Goal: Information Seeking & Learning: Learn about a topic

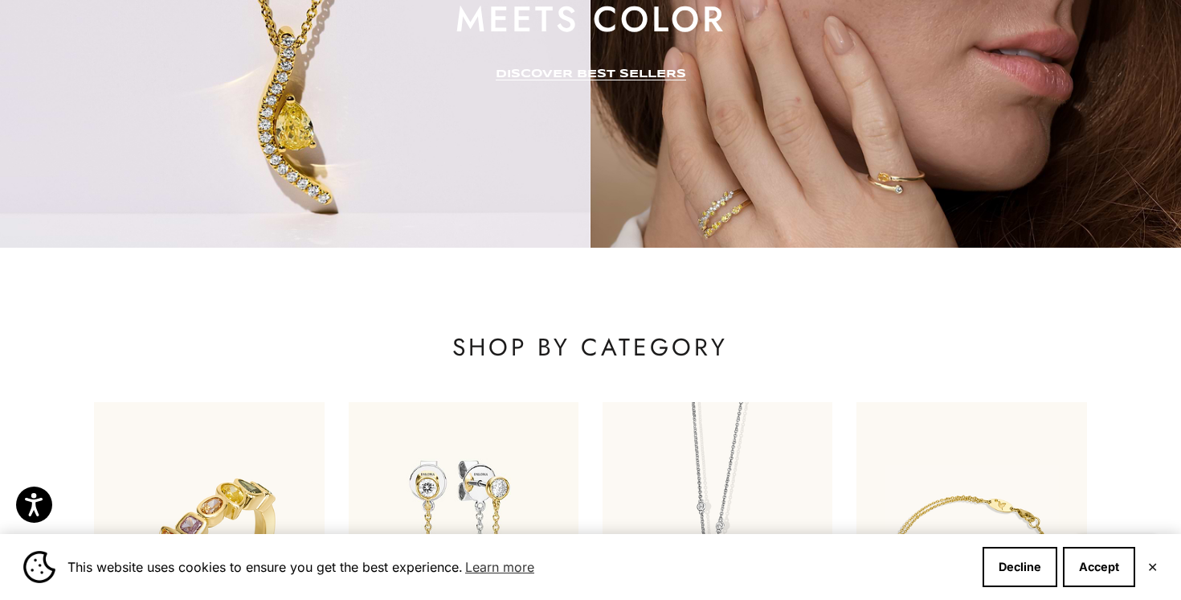
scroll to position [686, 0]
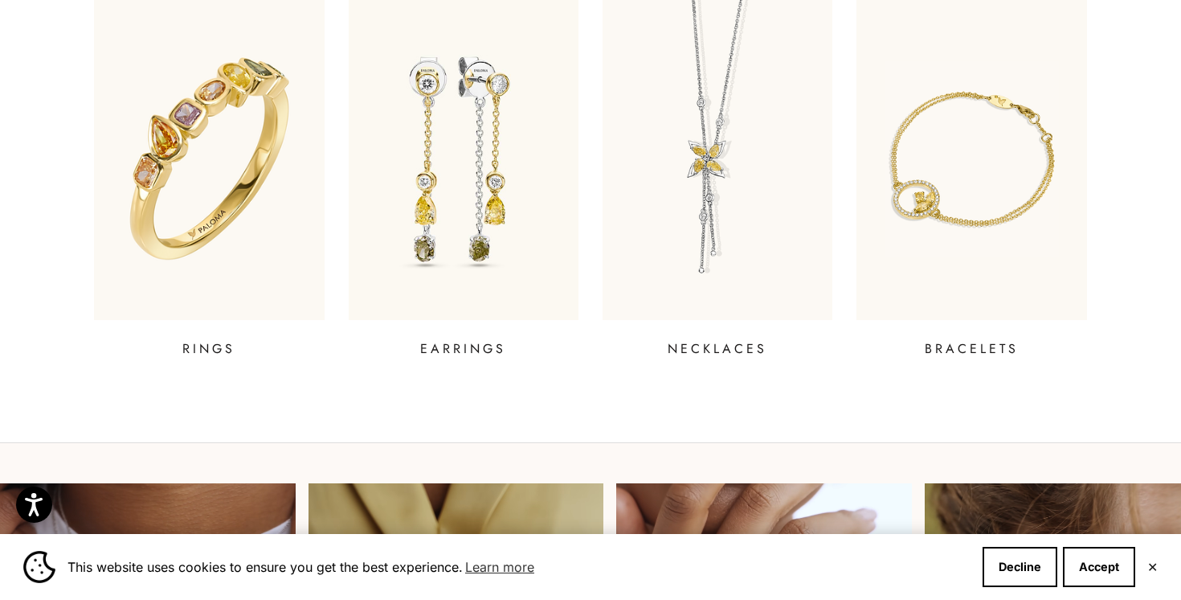
click at [260, 206] on img at bounding box center [209, 159] width 276 height 386
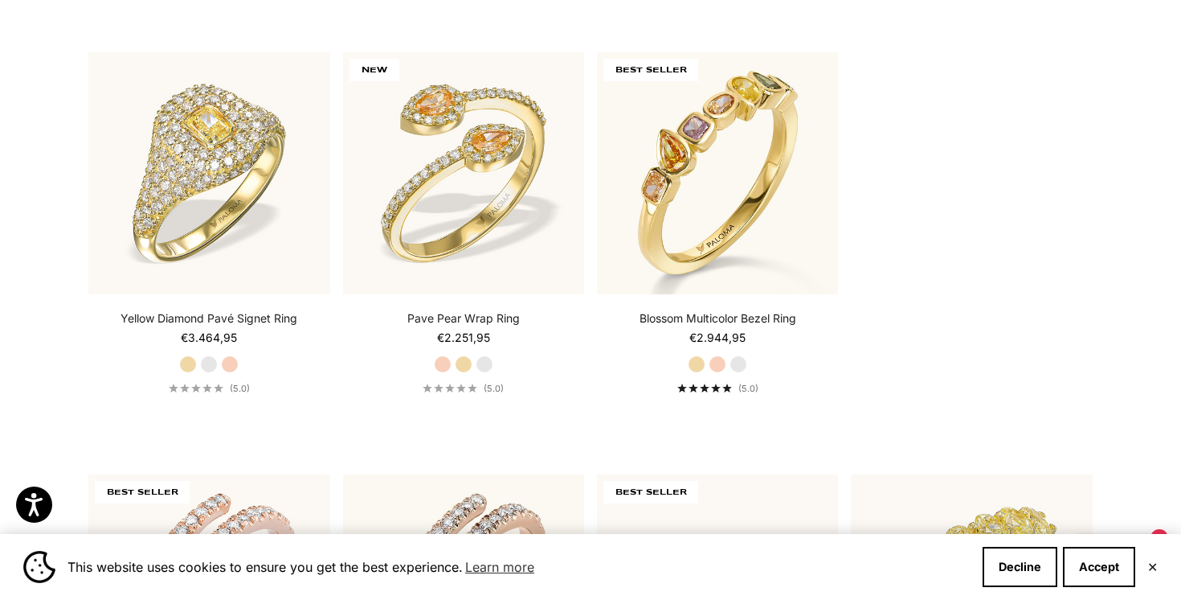
scroll to position [478, 0]
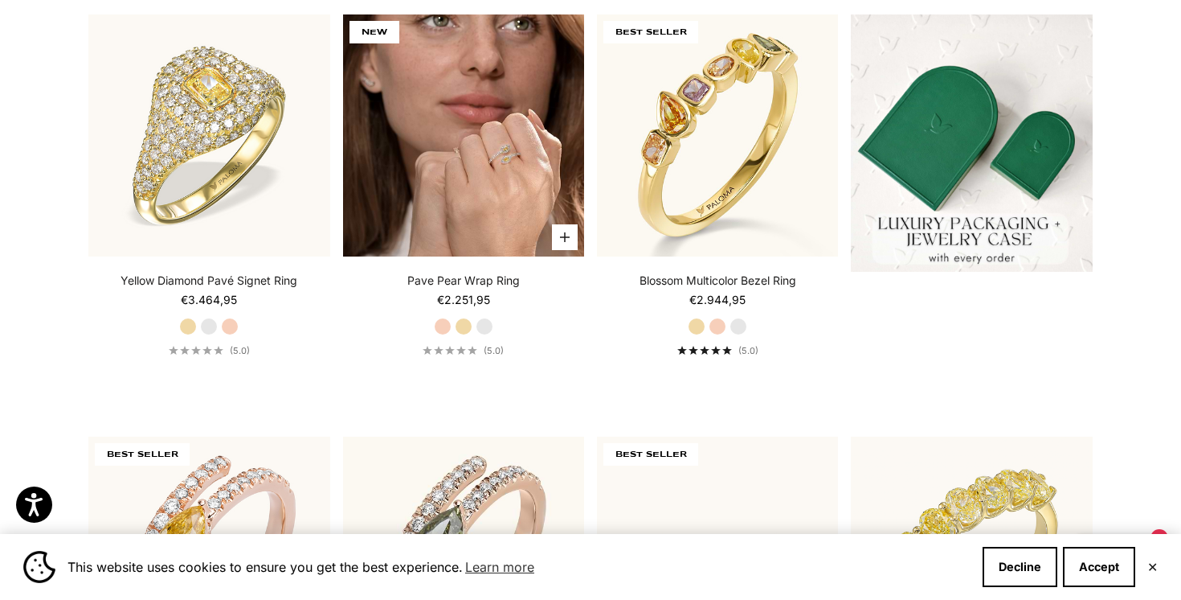
click at [416, 147] on img at bounding box center [463, 134] width 241 height 241
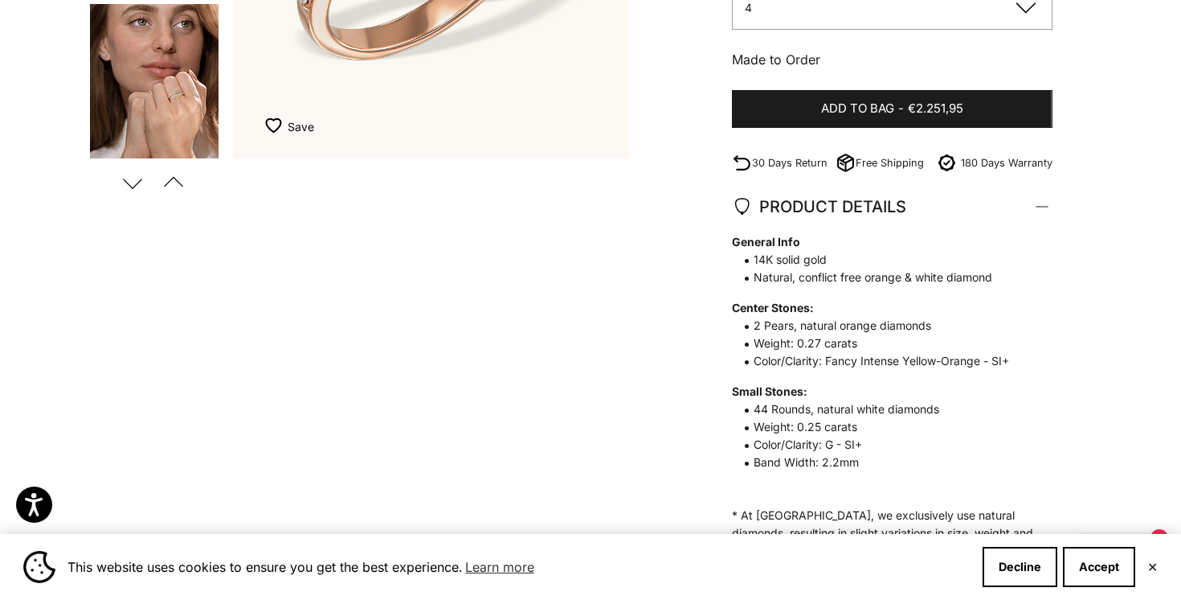
scroll to position [515, 0]
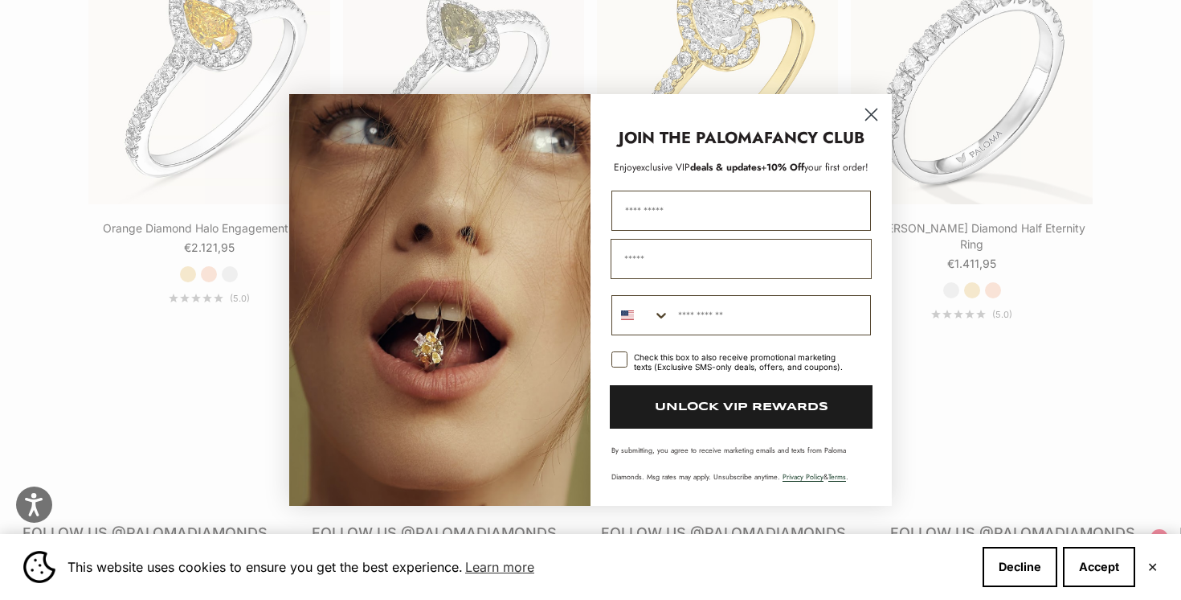
scroll to position [3486, 0]
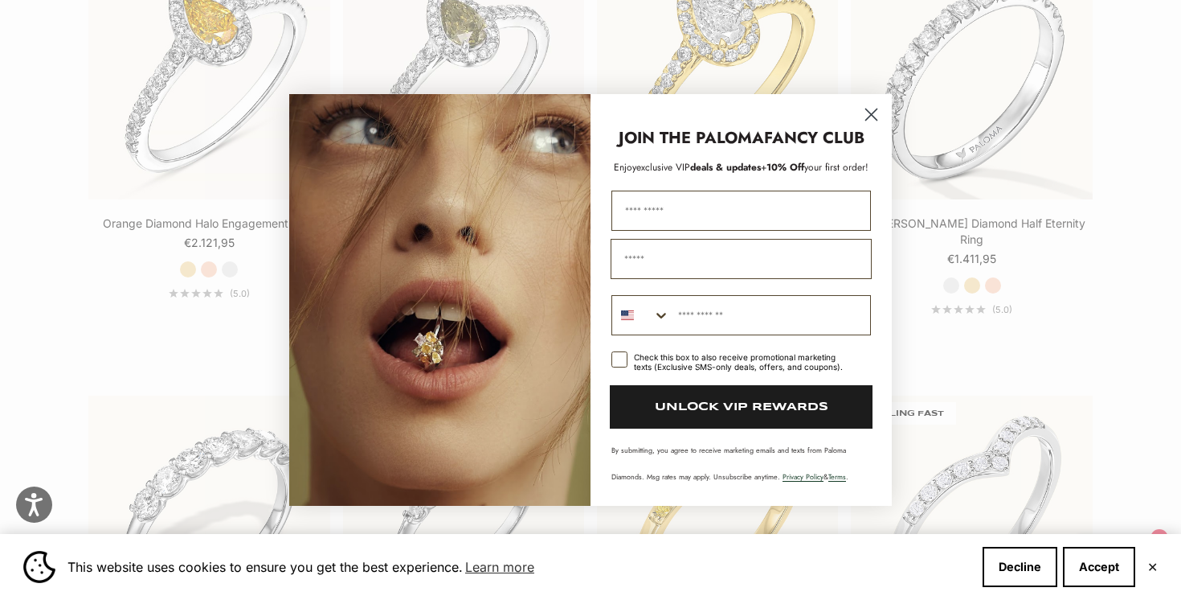
click at [867, 117] on circle "Close dialog" at bounding box center [871, 114] width 27 height 27
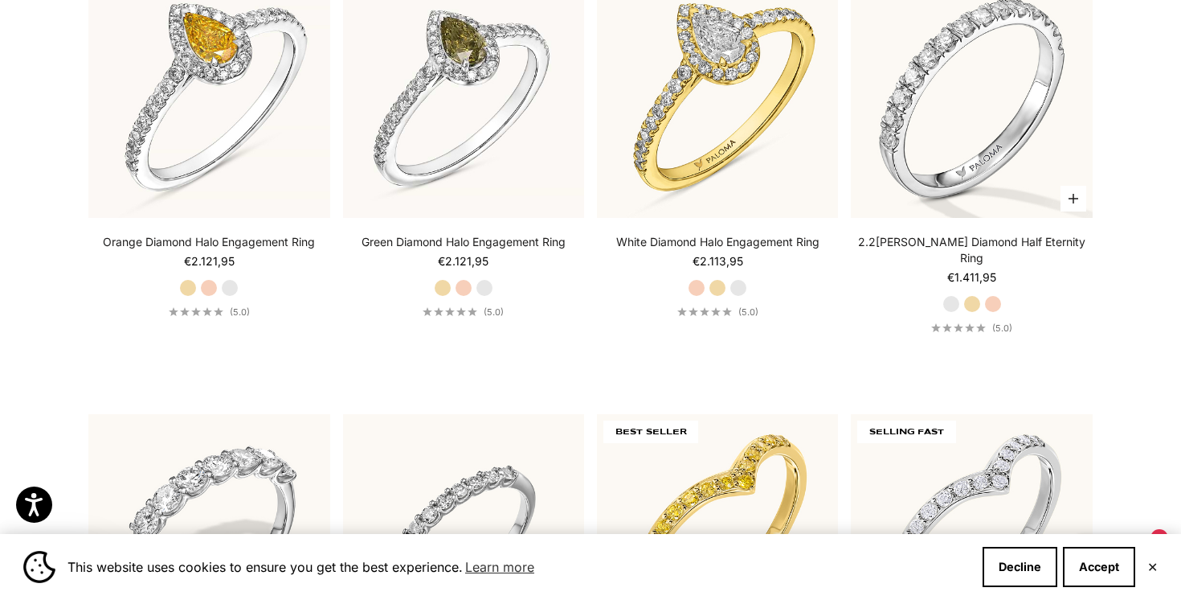
scroll to position [3463, 0]
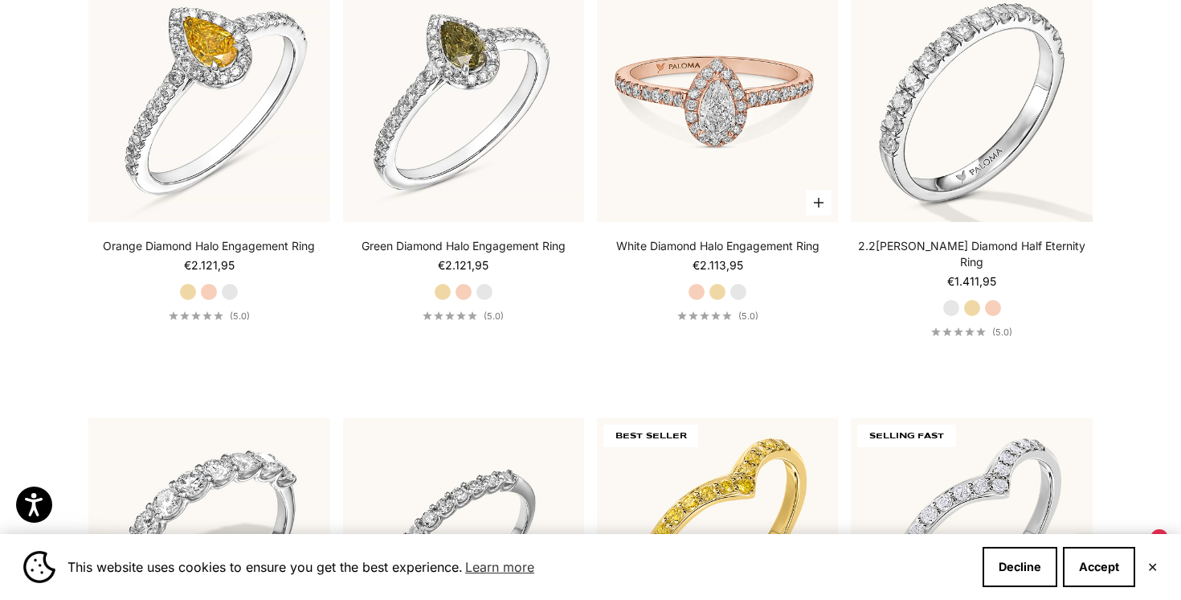
click at [708, 133] on img at bounding box center [717, 101] width 241 height 241
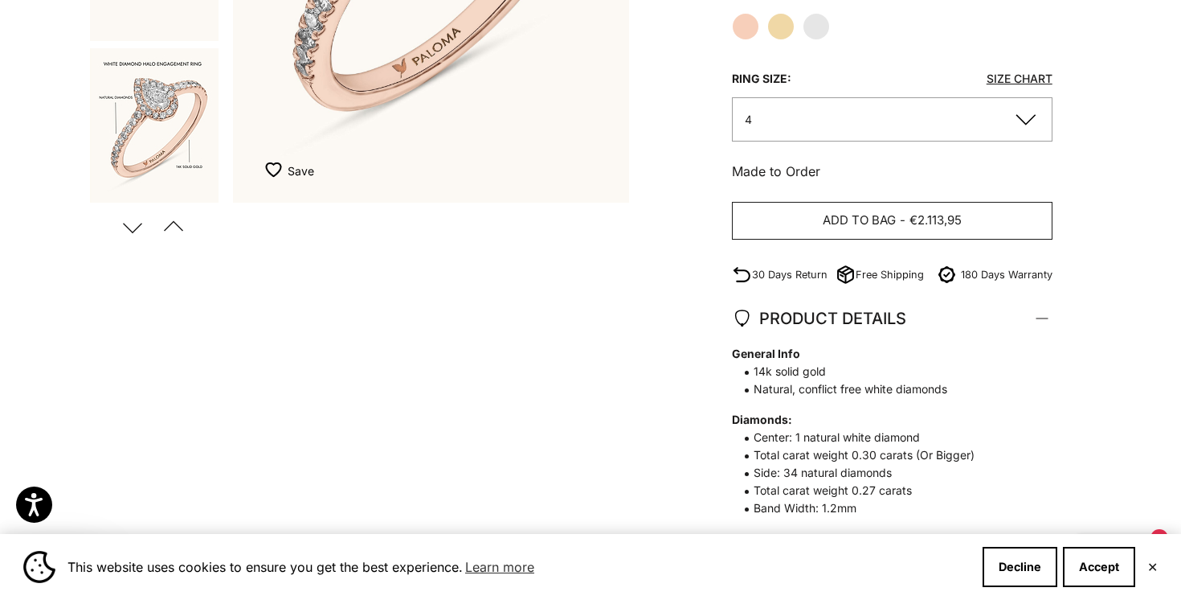
scroll to position [520, 0]
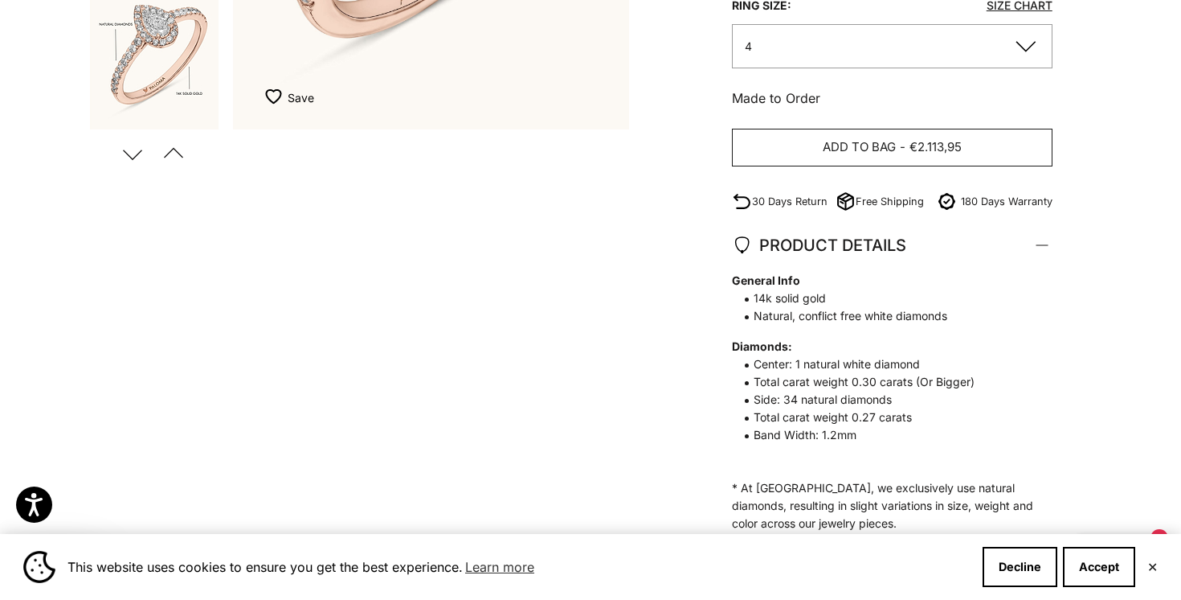
click at [903, 383] on span "Total carat weight 0.30 carats (Or Bigger)" at bounding box center [884, 382] width 305 height 18
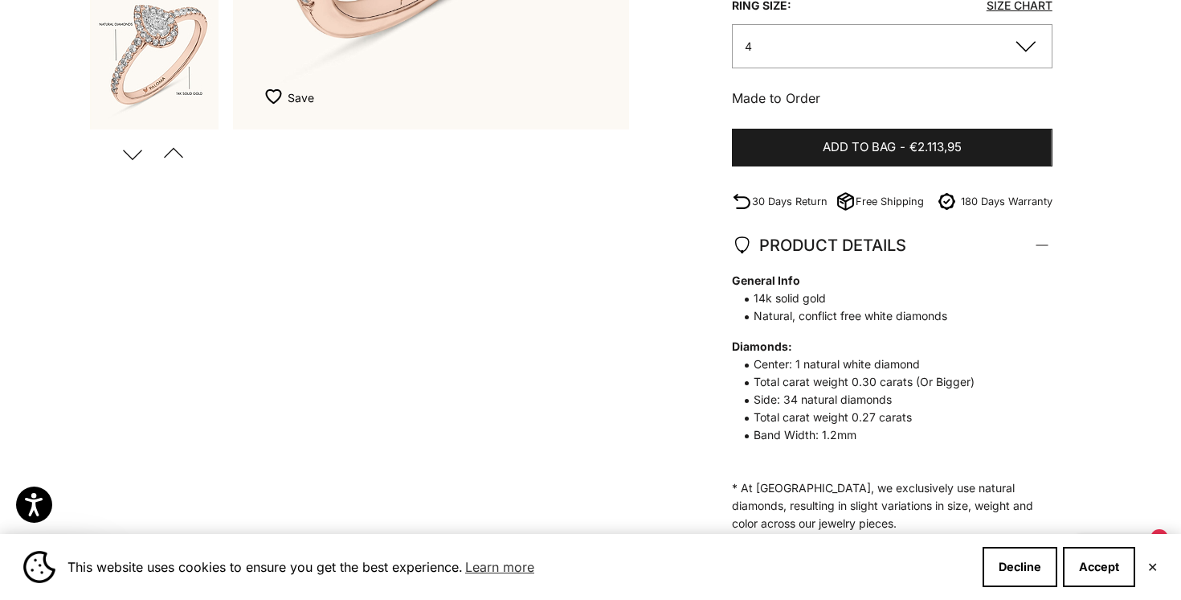
click at [905, 401] on span "Side: 34 natural diamonds" at bounding box center [884, 400] width 305 height 18
click at [908, 420] on span "Total carat weight 0.27 carats" at bounding box center [884, 417] width 305 height 18
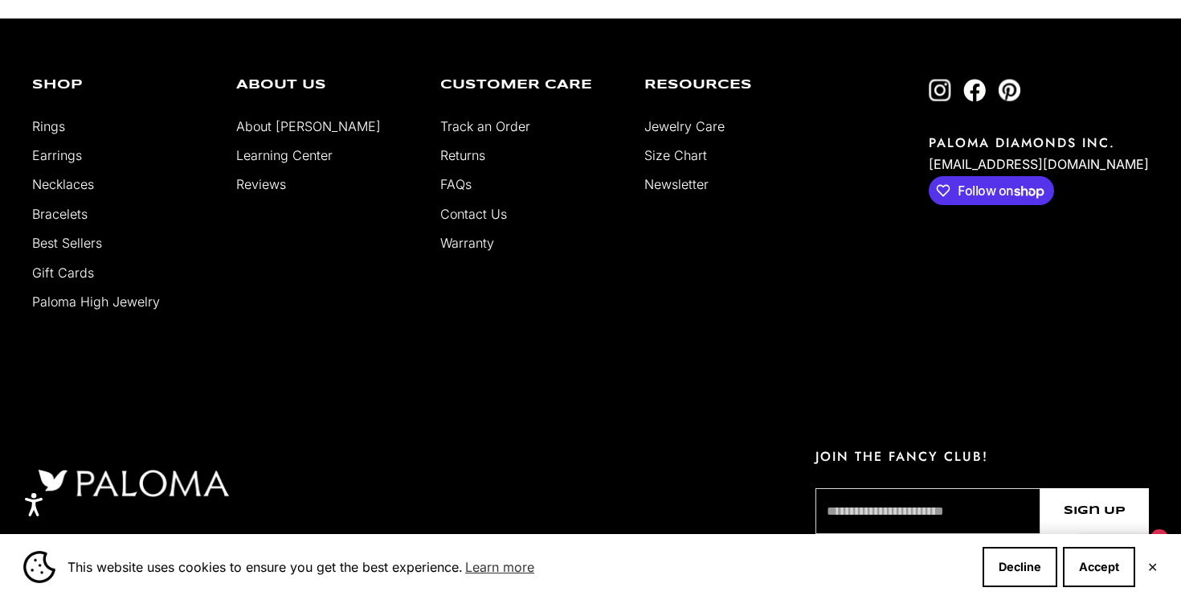
scroll to position [2953, 0]
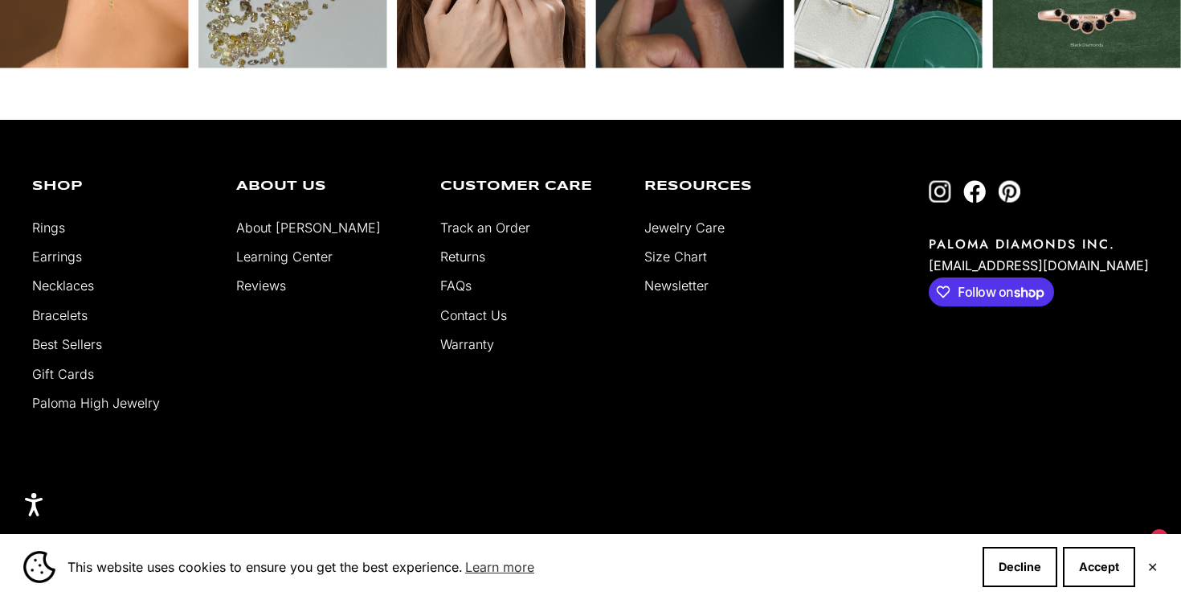
click at [305, 235] on li "About [PERSON_NAME]" at bounding box center [326, 227] width 180 height 21
click at [305, 230] on link "About [PERSON_NAME]" at bounding box center [308, 227] width 145 height 16
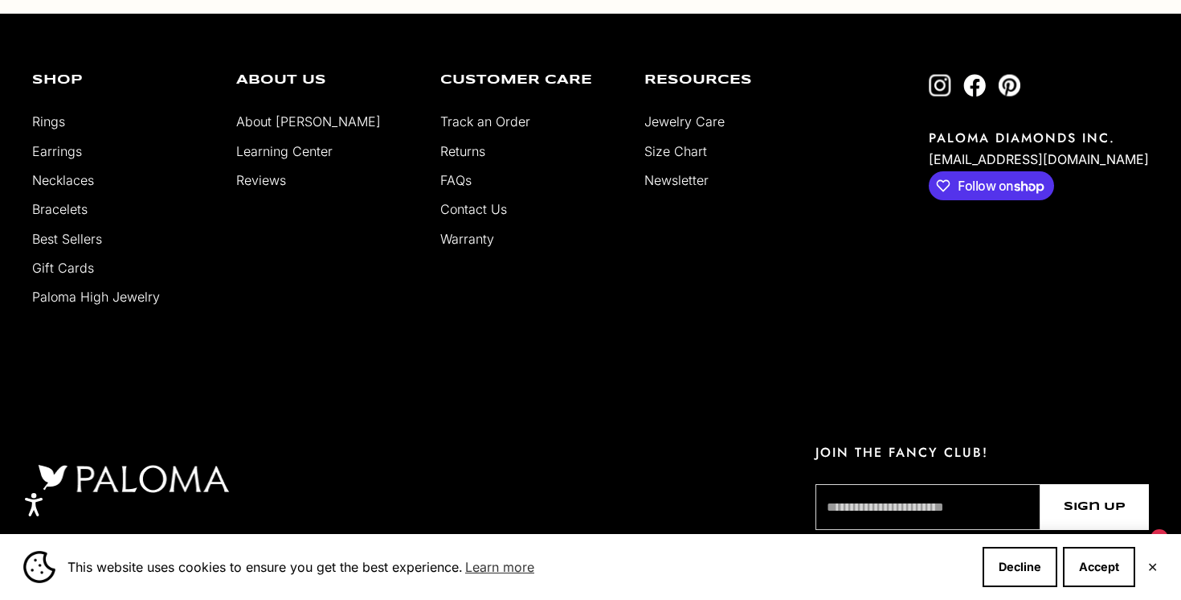
scroll to position [3080, 0]
